Goal: Transaction & Acquisition: Purchase product/service

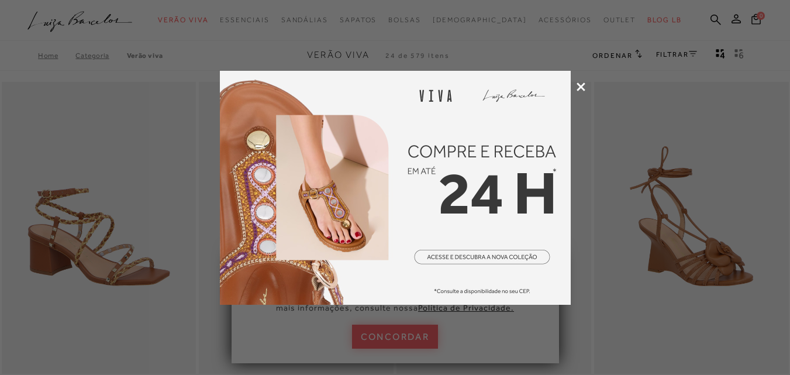
click at [584, 85] on icon at bounding box center [580, 86] width 9 height 9
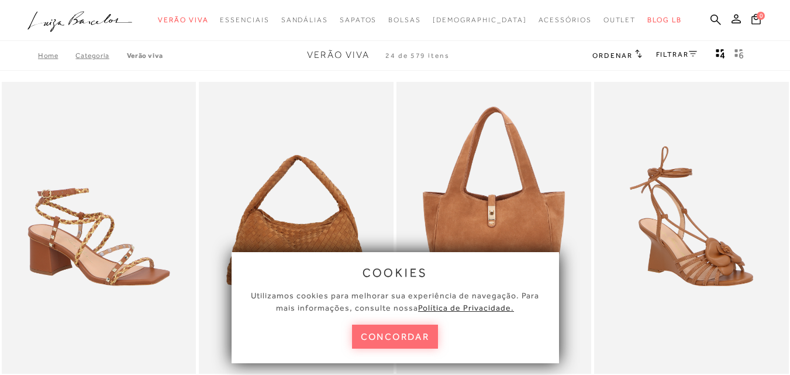
click at [411, 333] on button "concordar" at bounding box center [395, 336] width 86 height 24
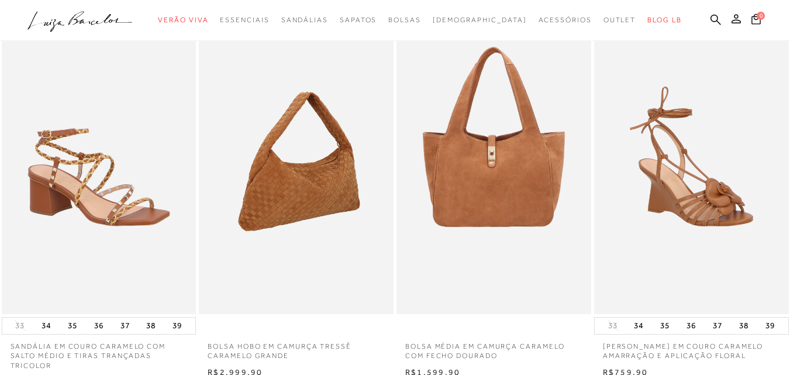
scroll to position [58, 0]
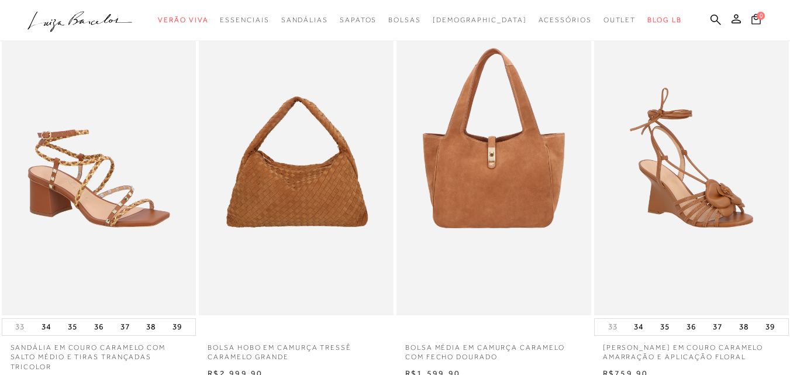
click at [751, 16] on icon at bounding box center [755, 18] width 9 height 11
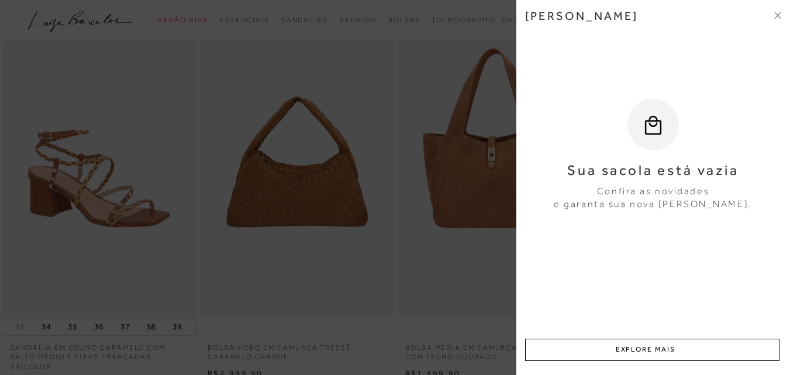
click at [776, 12] on icon at bounding box center [777, 15] width 7 height 7
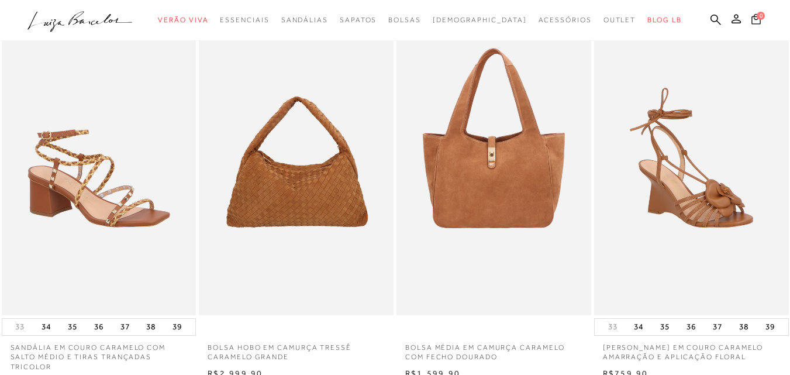
click at [756, 13] on span "0" at bounding box center [760, 16] width 8 height 8
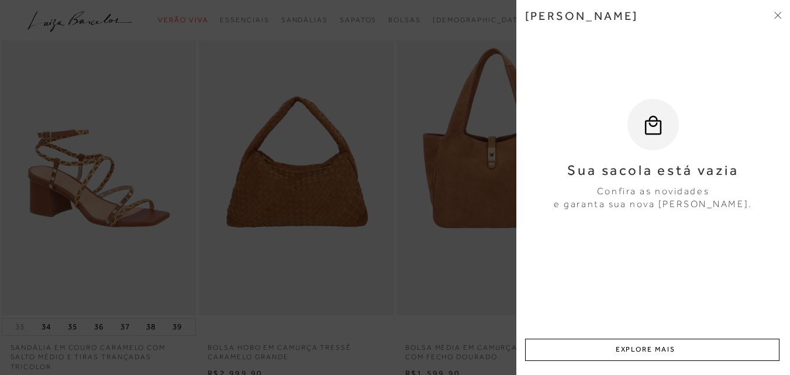
click at [777, 12] on icon at bounding box center [777, 15] width 7 height 7
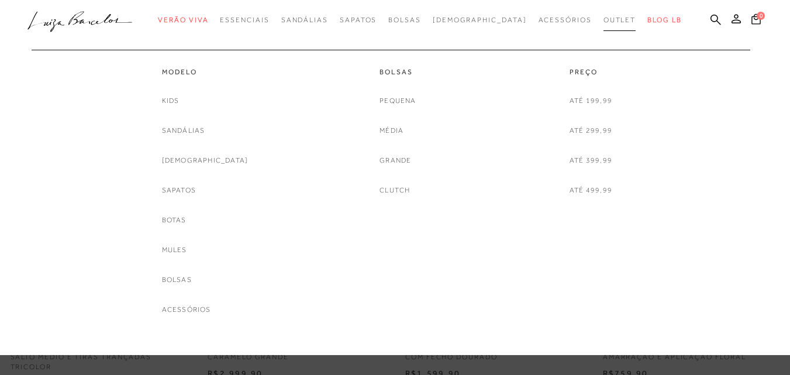
click at [603, 18] on span "Outlet" at bounding box center [619, 20] width 33 height 8
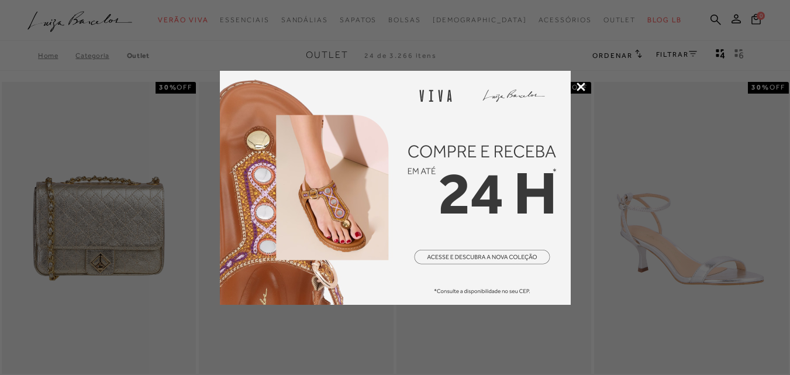
click at [580, 82] on icon at bounding box center [580, 86] width 9 height 9
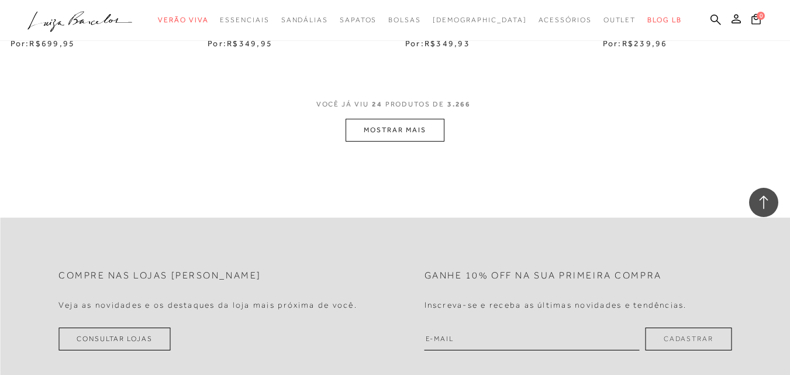
scroll to position [2338, 0]
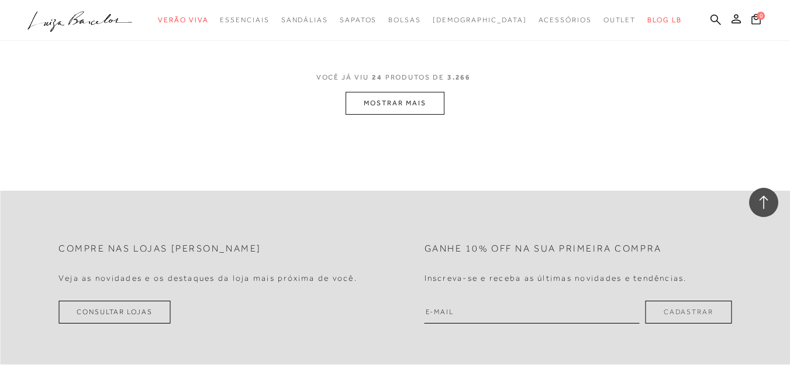
click at [391, 112] on button "MOSTRAR MAIS" at bounding box center [394, 103] width 98 height 23
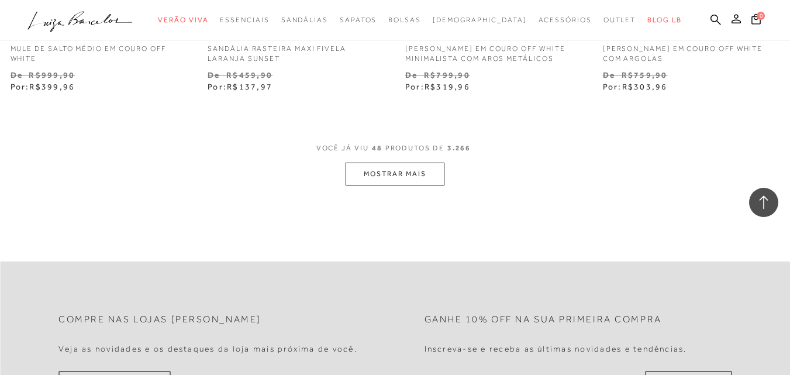
scroll to position [4617, 0]
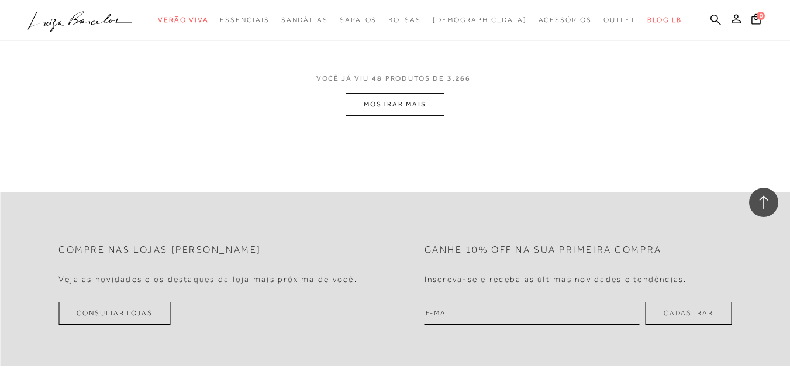
click at [375, 112] on button "MOSTRAR MAIS" at bounding box center [394, 104] width 98 height 23
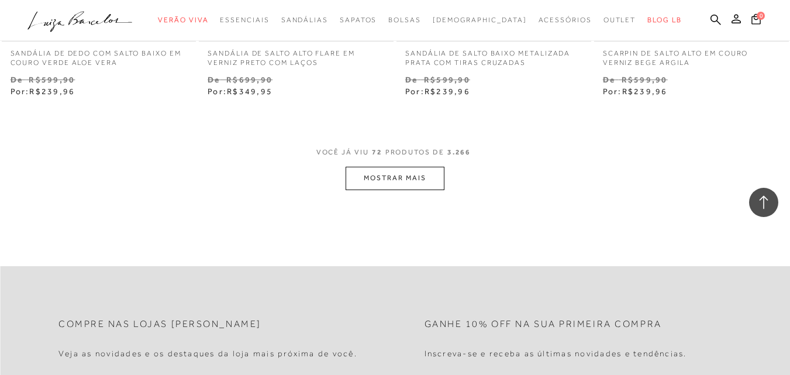
scroll to position [6837, 0]
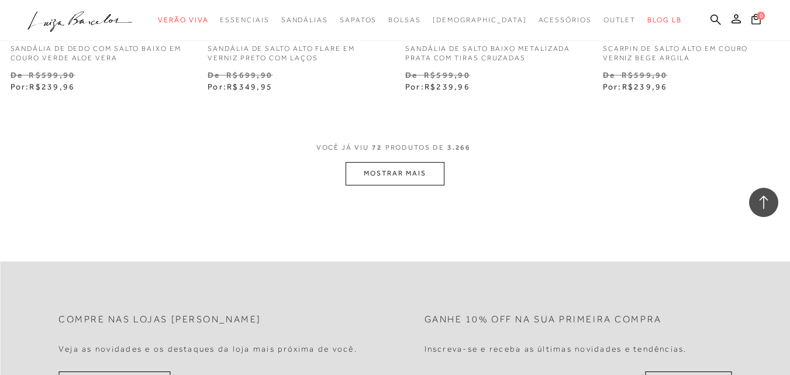
click at [408, 183] on button "MOSTRAR MAIS" at bounding box center [394, 173] width 98 height 23
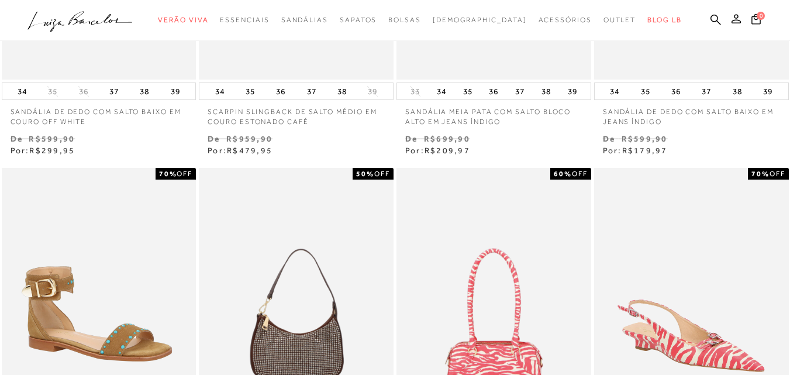
scroll to position [0, 0]
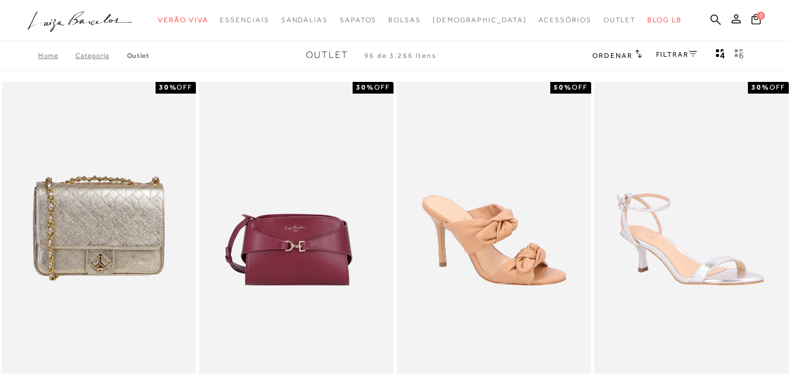
click at [680, 50] on link "FILTRAR" at bounding box center [676, 54] width 41 height 8
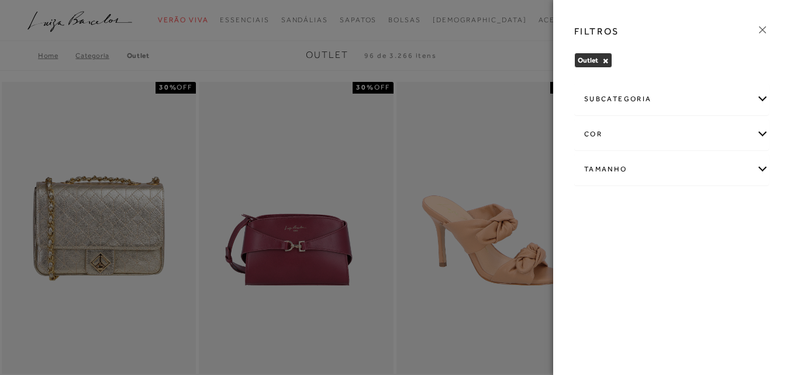
click at [760, 165] on div "Tamanho" at bounding box center [670, 169] width 193 height 31
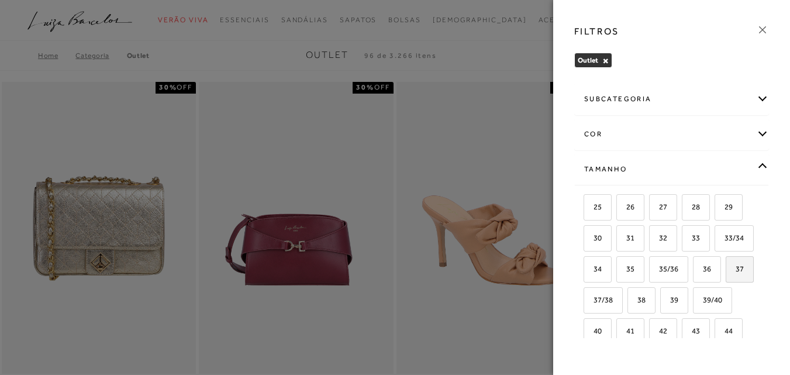
click at [726, 273] on span "37" at bounding box center [734, 268] width 17 height 9
click at [723, 276] on input "37" at bounding box center [729, 271] width 12 height 12
checkbox input "true"
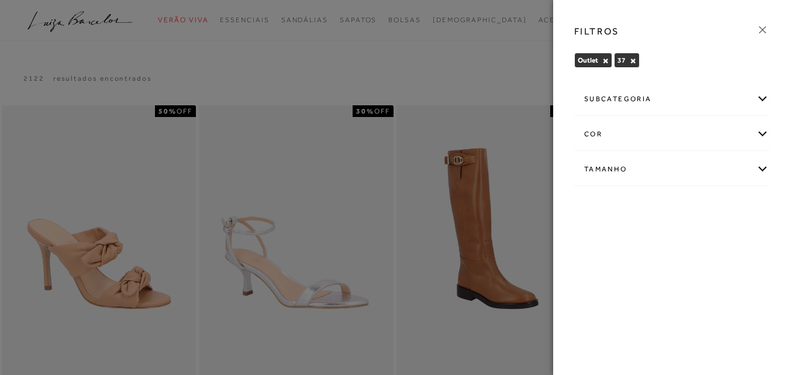
click at [763, 24] on icon at bounding box center [762, 29] width 13 height 13
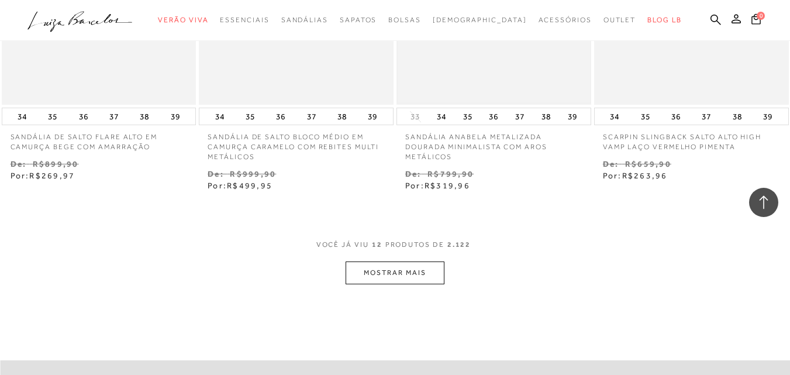
scroll to position [1110, 0]
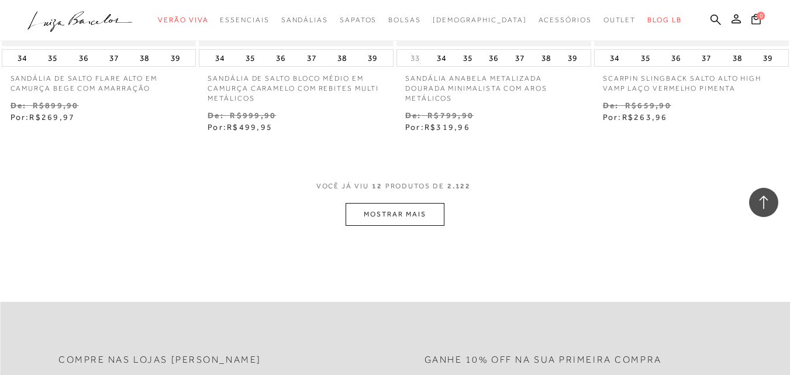
click at [423, 209] on button "MOSTRAR MAIS" at bounding box center [394, 214] width 98 height 23
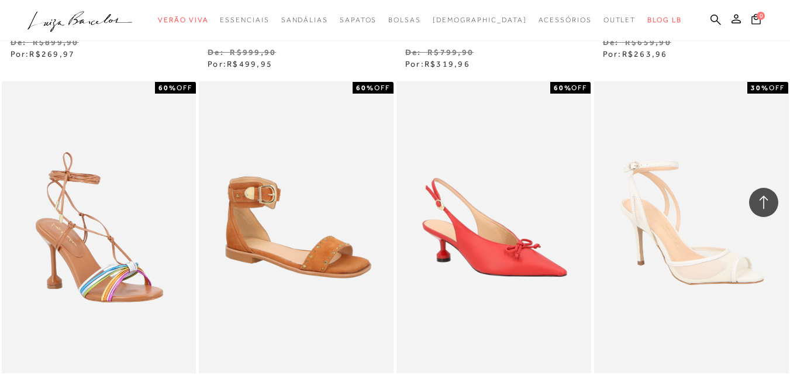
scroll to position [1286, 0]
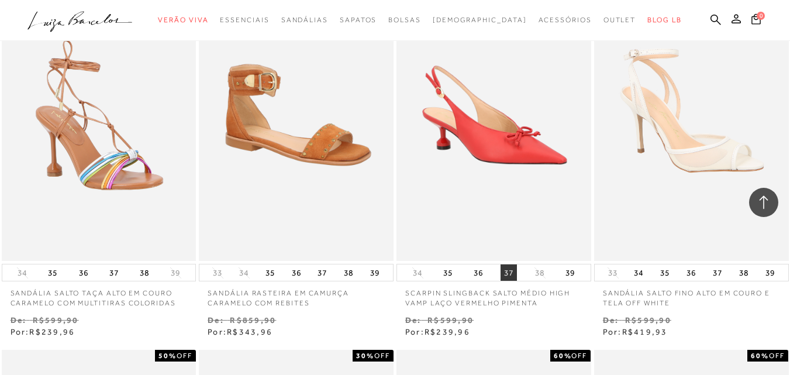
click at [513, 269] on button "37" at bounding box center [508, 272] width 16 height 16
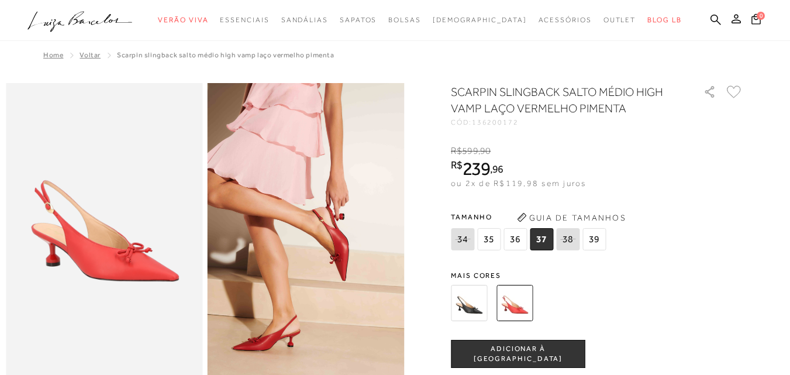
click at [541, 349] on span "ADICIONAR À [GEOGRAPHIC_DATA]" at bounding box center [517, 354] width 133 height 20
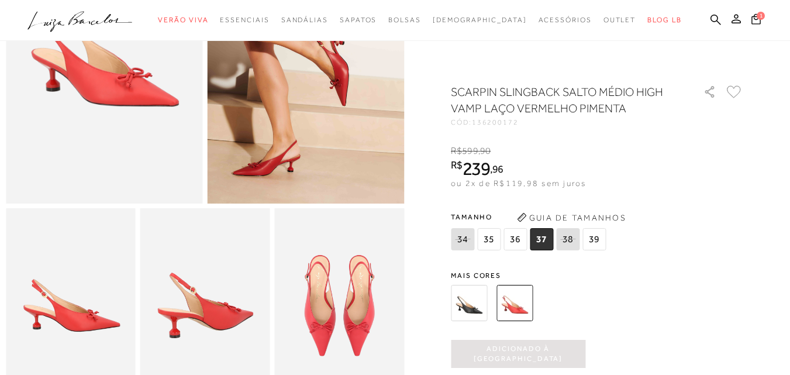
scroll to position [175, 0]
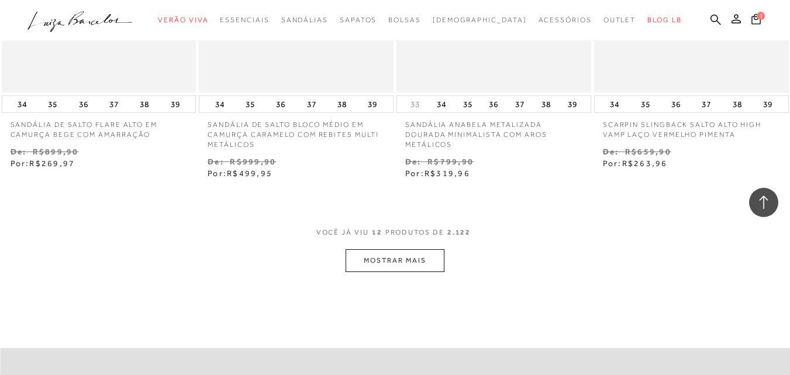
scroll to position [1169, 0]
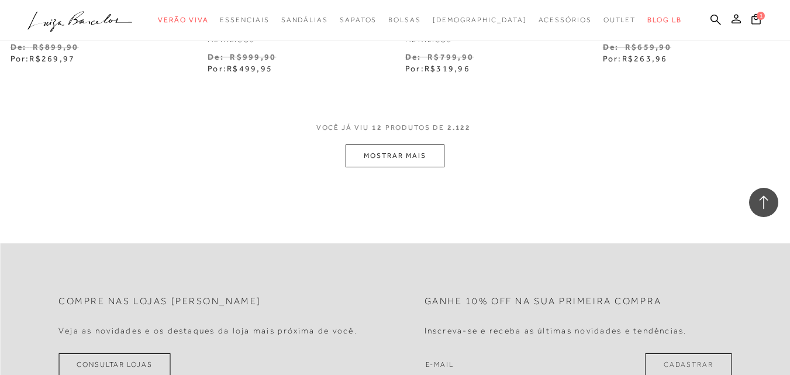
click at [374, 153] on button "MOSTRAR MAIS" at bounding box center [394, 155] width 98 height 23
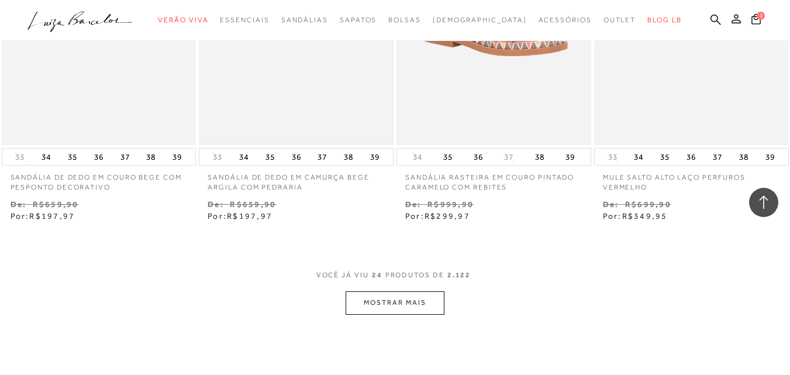
scroll to position [2162, 0]
click at [416, 299] on button "MOSTRAR MAIS" at bounding box center [394, 301] width 98 height 23
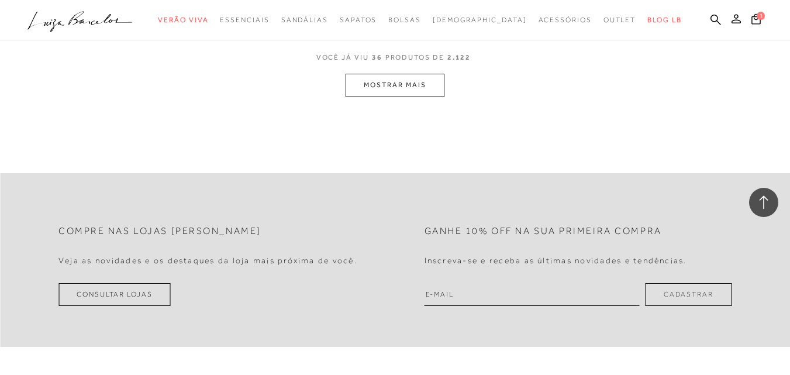
scroll to position [3448, 0]
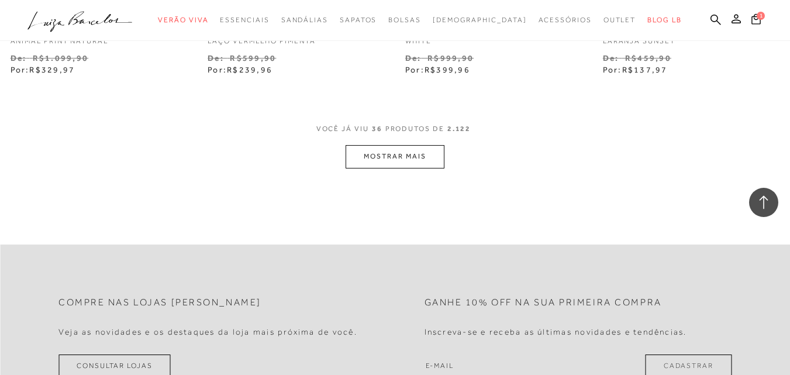
click at [408, 150] on button "MOSTRAR MAIS" at bounding box center [394, 156] width 98 height 23
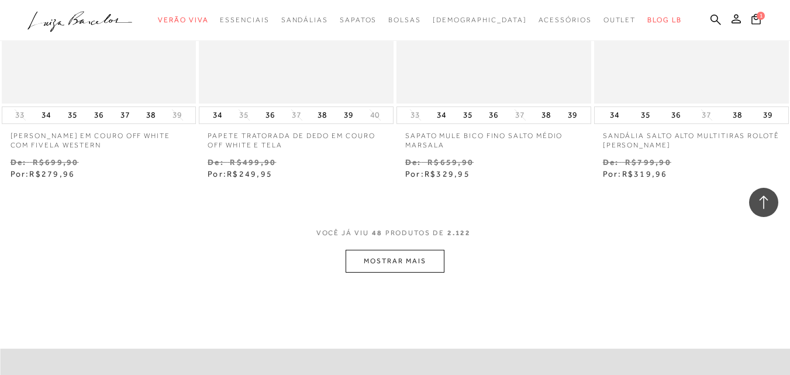
scroll to position [4500, 0]
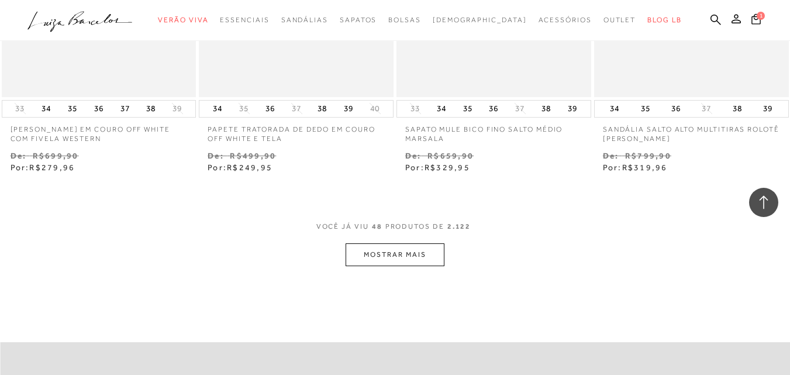
click at [403, 248] on button "MOSTRAR MAIS" at bounding box center [394, 254] width 98 height 23
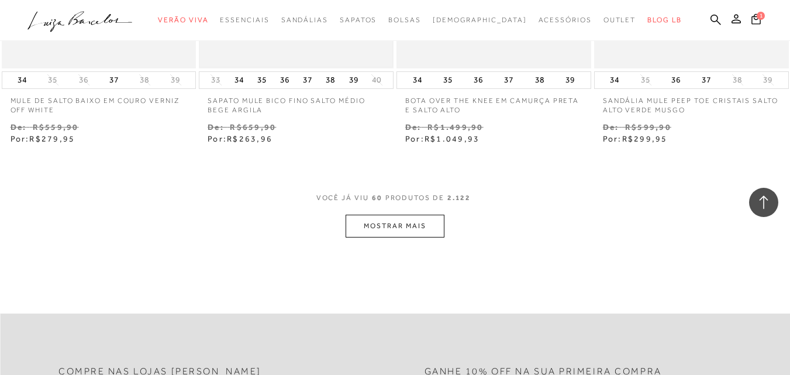
scroll to position [5727, 0]
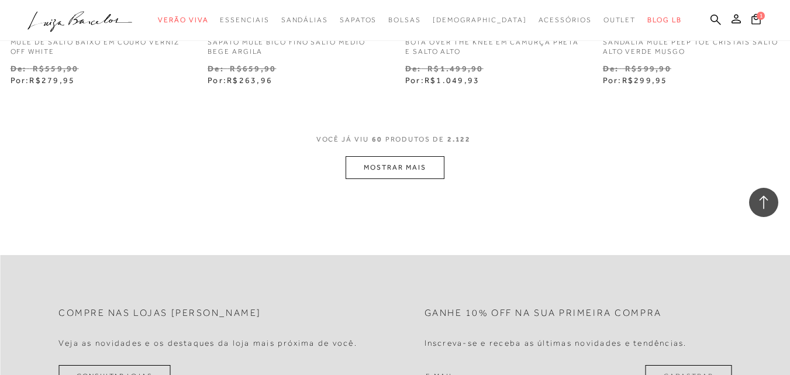
click at [400, 164] on button "MOSTRAR MAIS" at bounding box center [394, 167] width 98 height 23
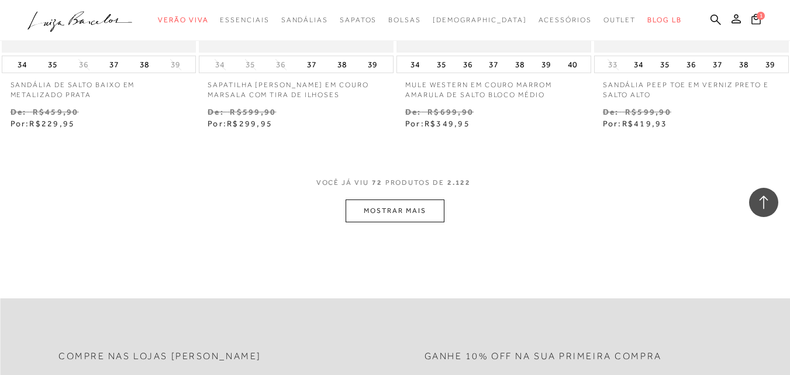
scroll to position [6837, 0]
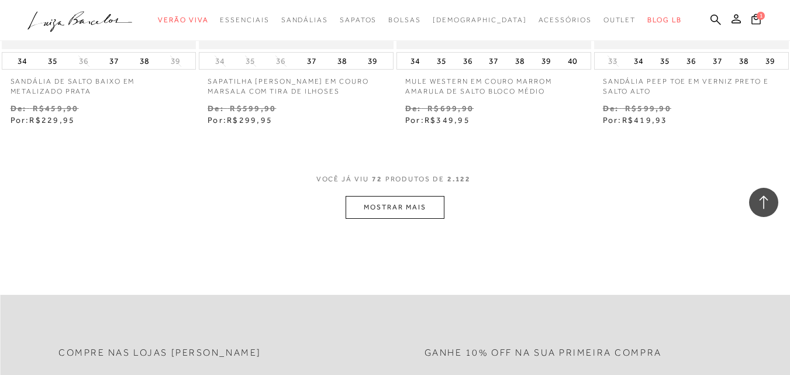
click at [403, 205] on button "MOSTRAR MAIS" at bounding box center [394, 207] width 98 height 23
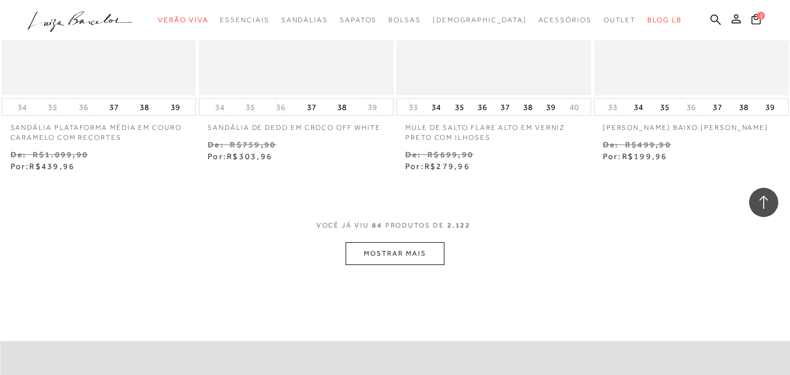
scroll to position [7948, 0]
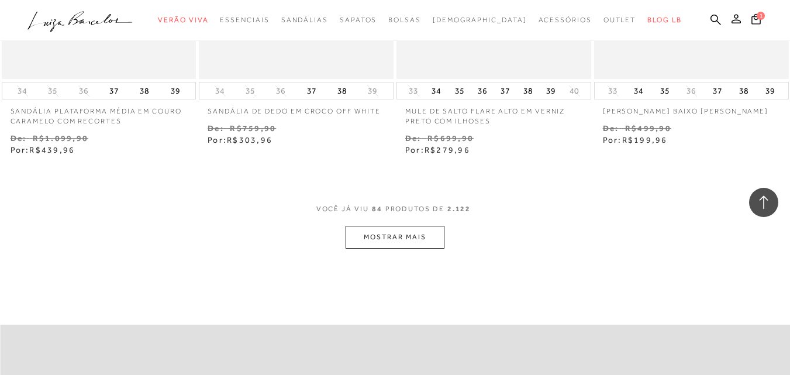
click at [405, 233] on button "MOSTRAR MAIS" at bounding box center [394, 237] width 98 height 23
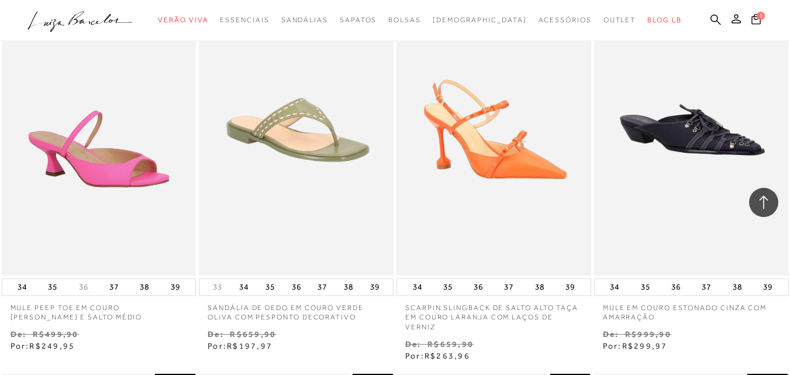
scroll to position [8591, 0]
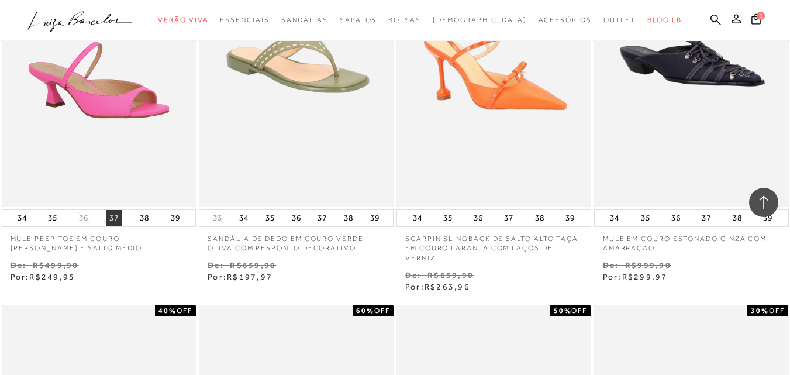
click at [114, 214] on button "37" at bounding box center [114, 218] width 16 height 16
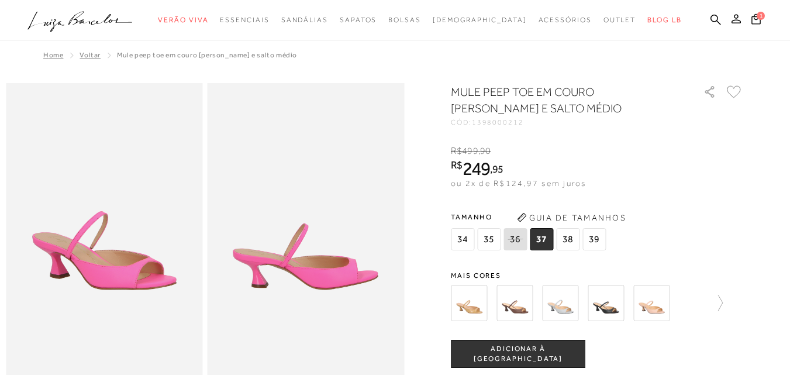
drag, startPoint x: 603, startPoint y: 300, endPoint x: 630, endPoint y: 330, distance: 40.1
click at [630, 330] on div "MULE PEEP TOE EM COURO [PERSON_NAME] E SALTO MÉDIO CÓD: 1398000212 × É necessár…" at bounding box center [597, 343] width 292 height 518
click at [615, 304] on img at bounding box center [605, 303] width 36 height 36
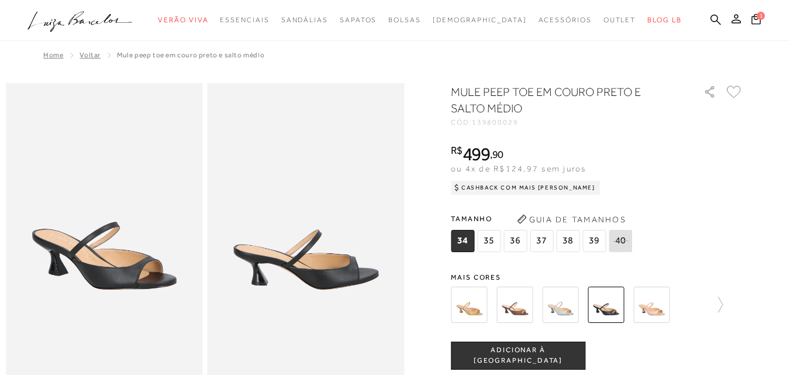
click at [545, 238] on span "37" at bounding box center [540, 241] width 23 height 22
click at [521, 307] on img at bounding box center [514, 304] width 36 height 36
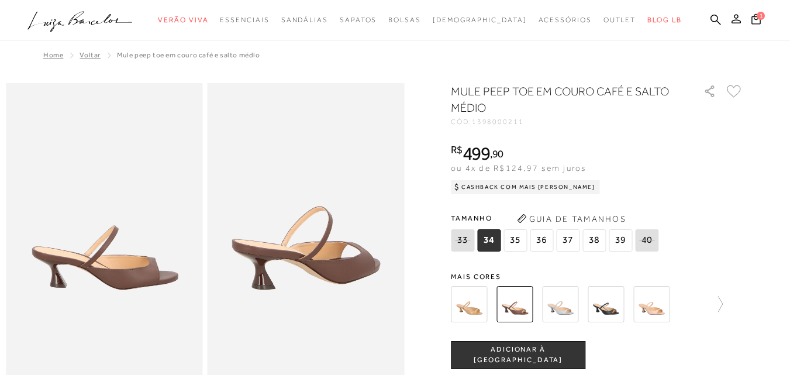
click at [570, 302] on img at bounding box center [560, 304] width 36 height 36
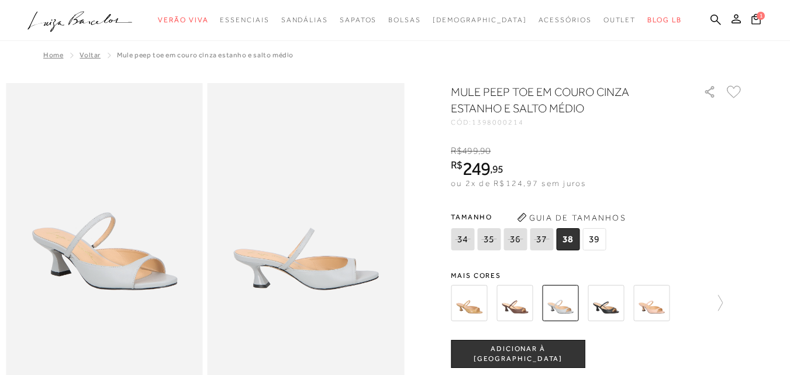
click at [481, 308] on img at bounding box center [469, 303] width 36 height 36
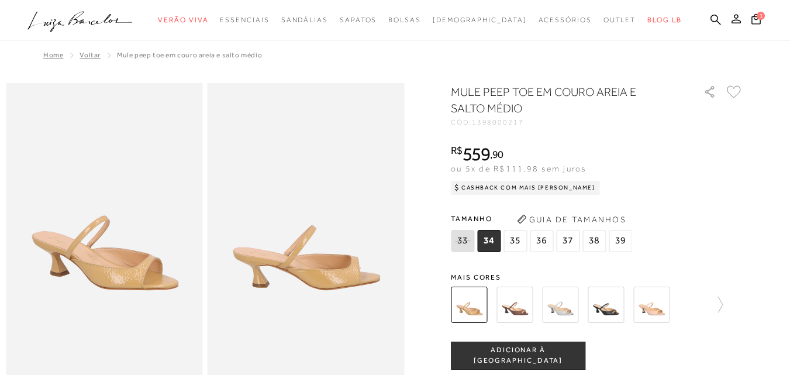
click at [650, 303] on img at bounding box center [651, 304] width 36 height 36
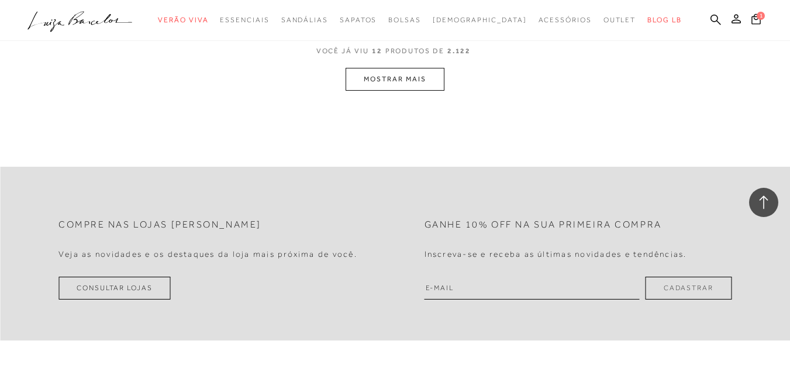
scroll to position [1227, 0]
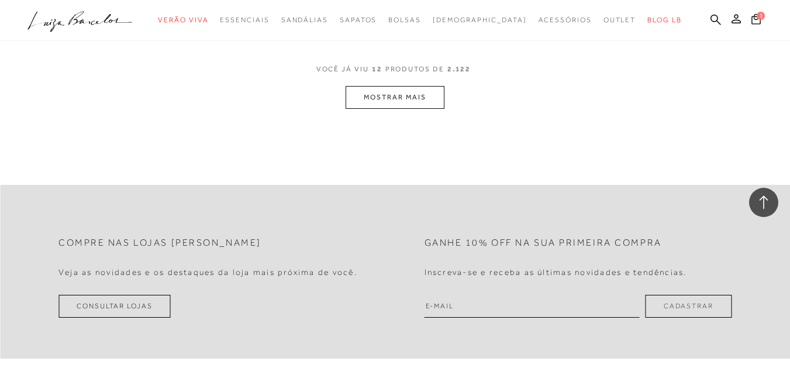
click at [385, 92] on button "MOSTRAR MAIS" at bounding box center [394, 97] width 98 height 23
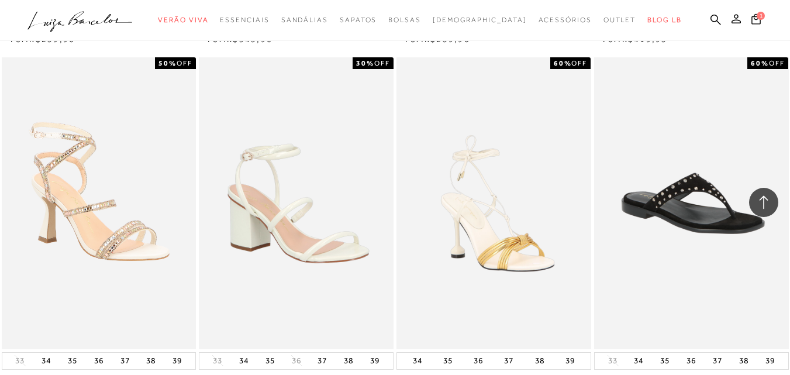
scroll to position [1695, 0]
